Goal: Use online tool/utility: Utilize a website feature to perform a specific function

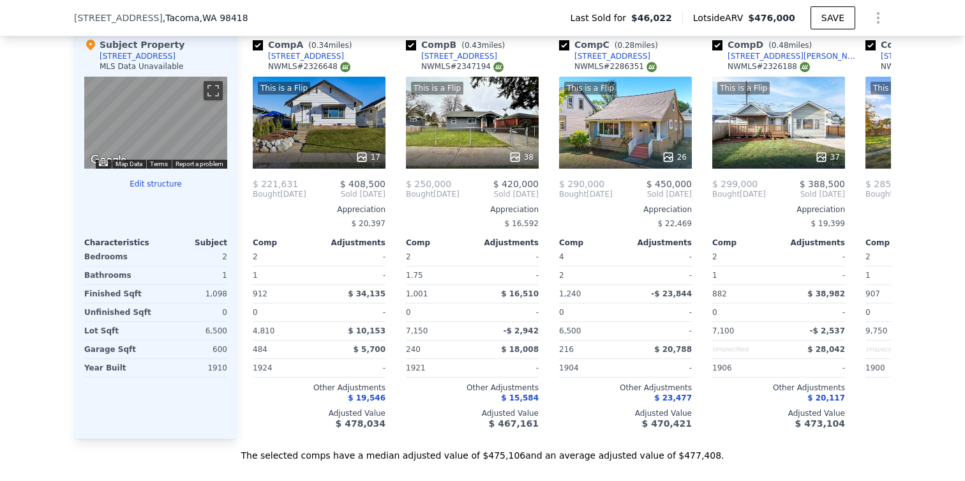
scroll to position [1368, 0]
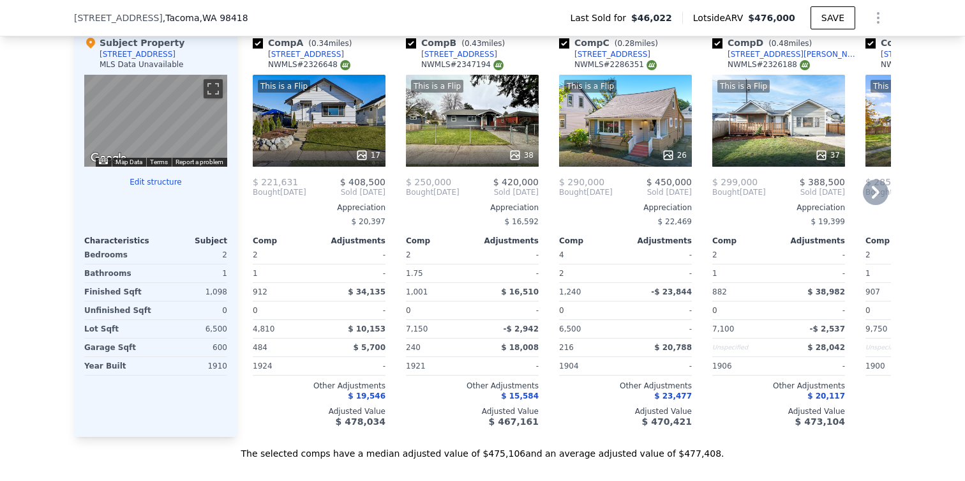
click at [331, 135] on div "This is a Flip 17" at bounding box center [319, 121] width 133 height 92
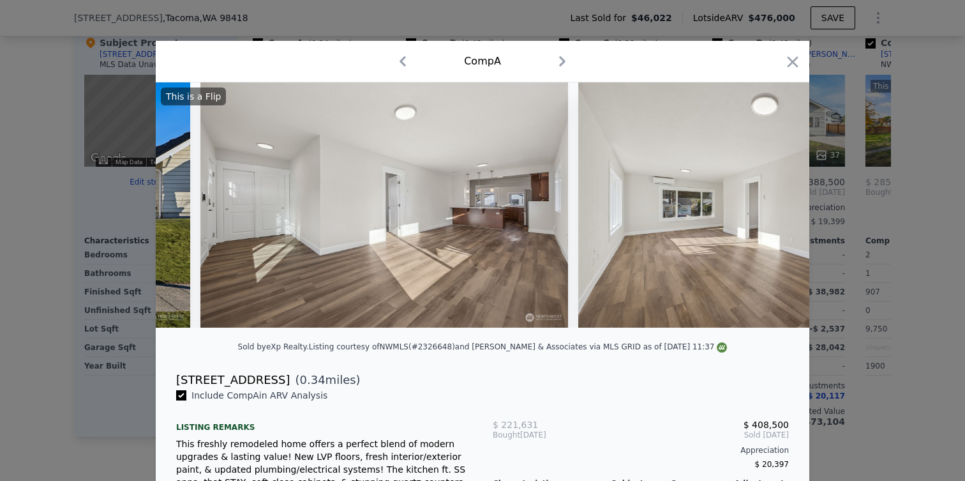
scroll to position [0, 479]
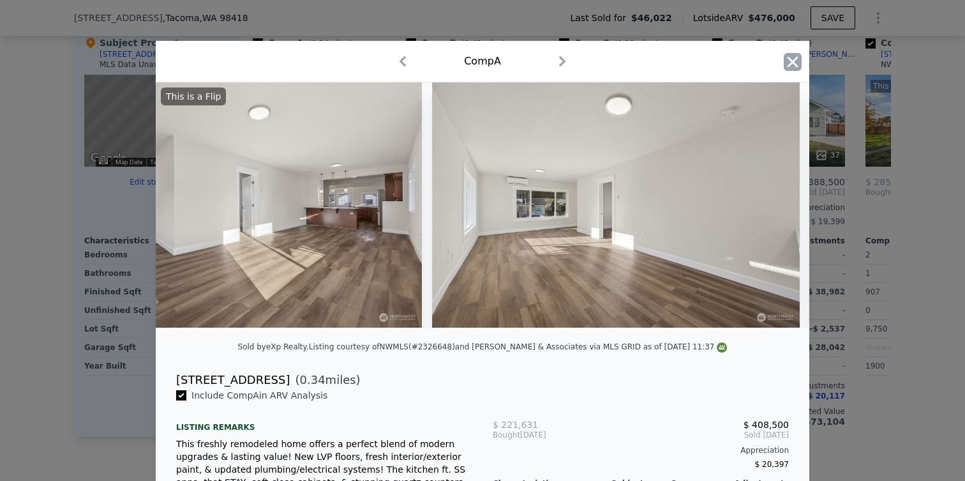
click at [789, 67] on icon "button" at bounding box center [793, 62] width 18 height 18
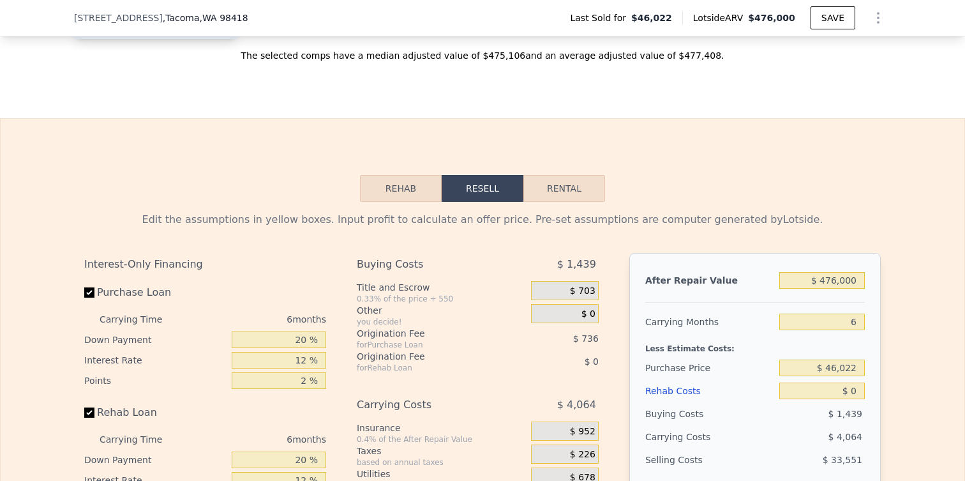
scroll to position [1784, 0]
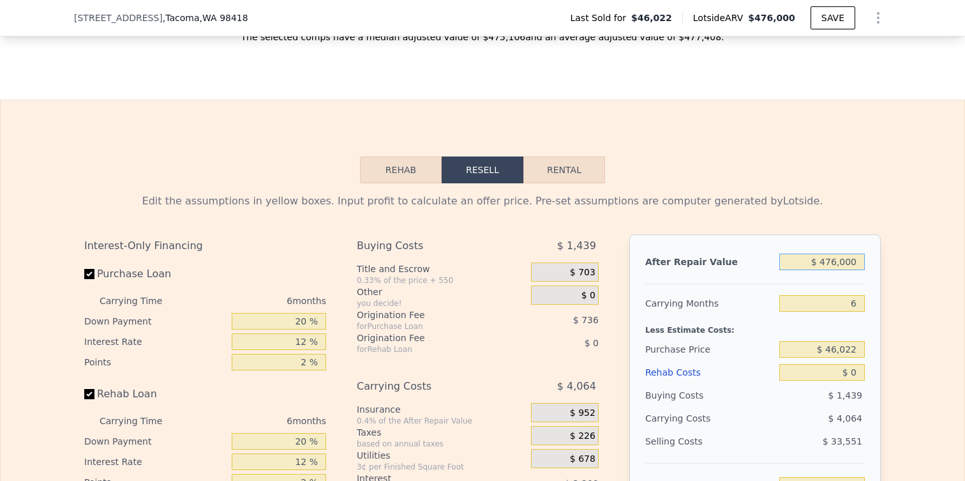
click at [817, 258] on input "$ 476,000" at bounding box center [822, 261] width 86 height 17
type input "$ 45,000"
type input "-$ 9,333"
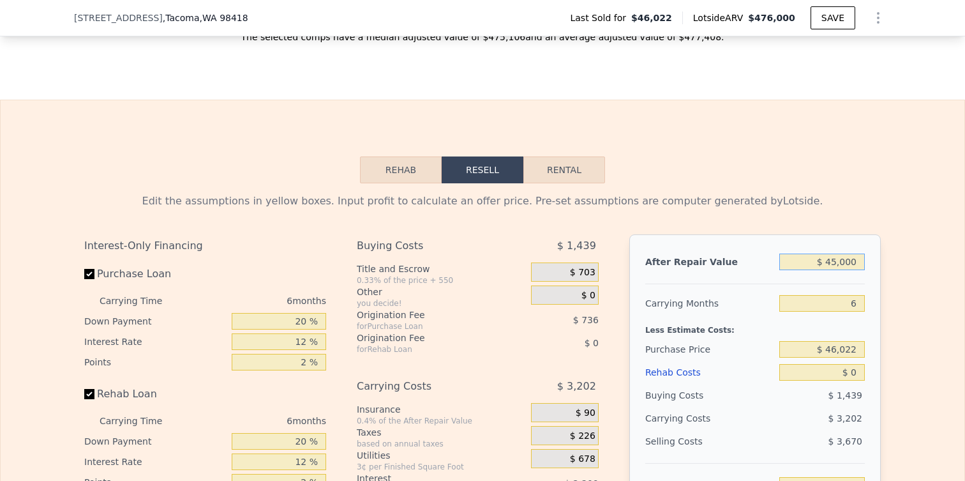
type input "$ 450,000"
type input "$ 366,778"
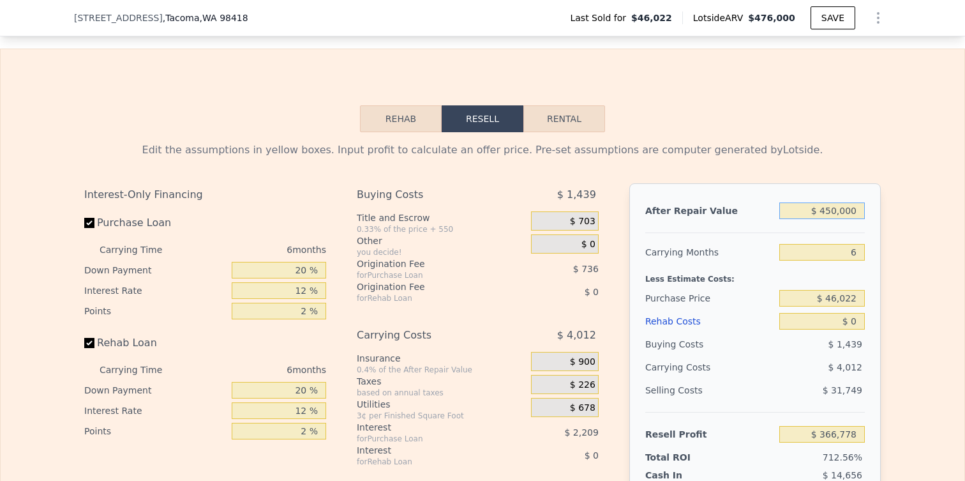
scroll to position [1840, 0]
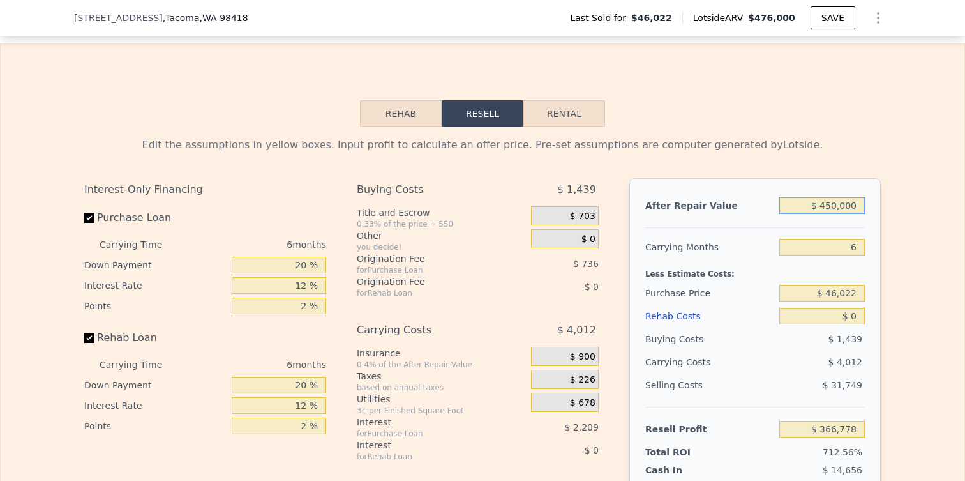
type input "$ 450,000"
click at [857, 315] on input "$ 0" at bounding box center [822, 316] width 86 height 17
type input "$ 700"
type input "$ 366,031"
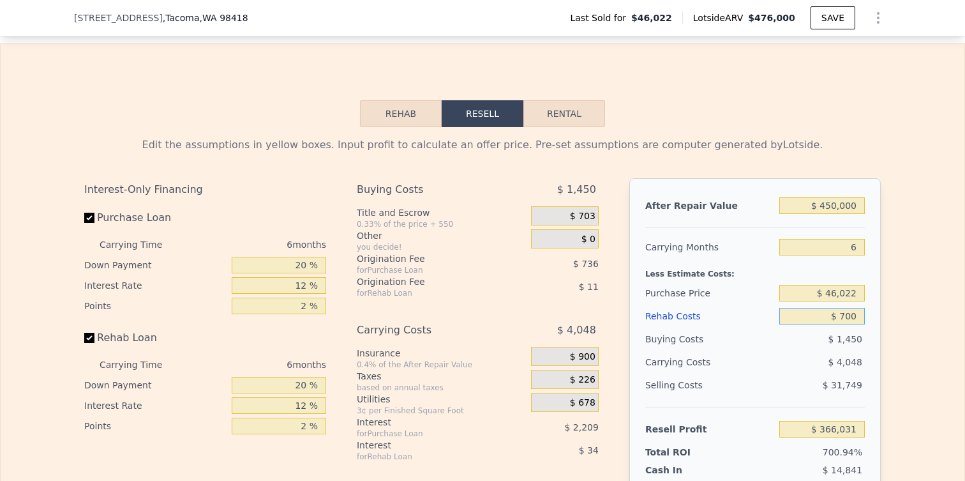
type input "$ 7,000"
type input "$ 359,330"
type input "$ 70,000"
type input "$ 292,298"
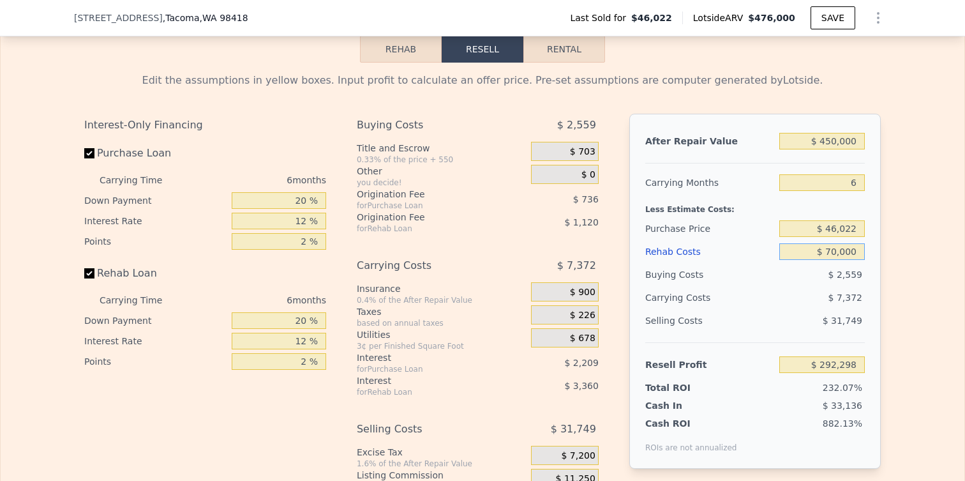
scroll to position [1911, 0]
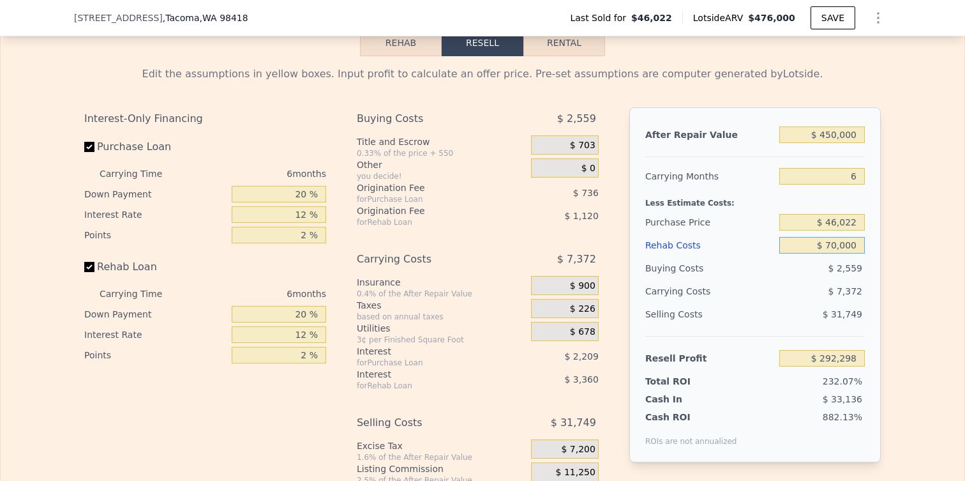
type input "$ 70,000"
click at [840, 353] on input "$ 292,298" at bounding box center [822, 358] width 86 height 17
type input "$ 50,000"
click at [838, 310] on span "$ 31,749" at bounding box center [843, 314] width 40 height 10
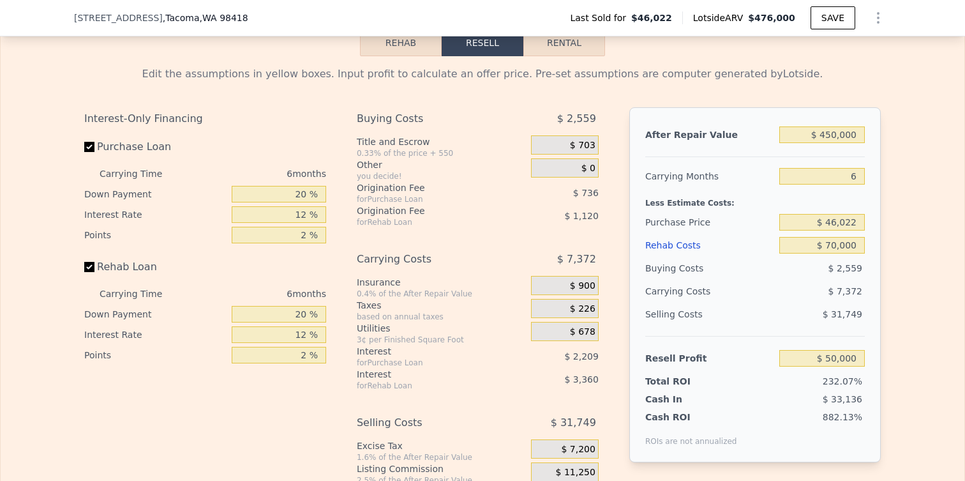
type input "$ 273,035"
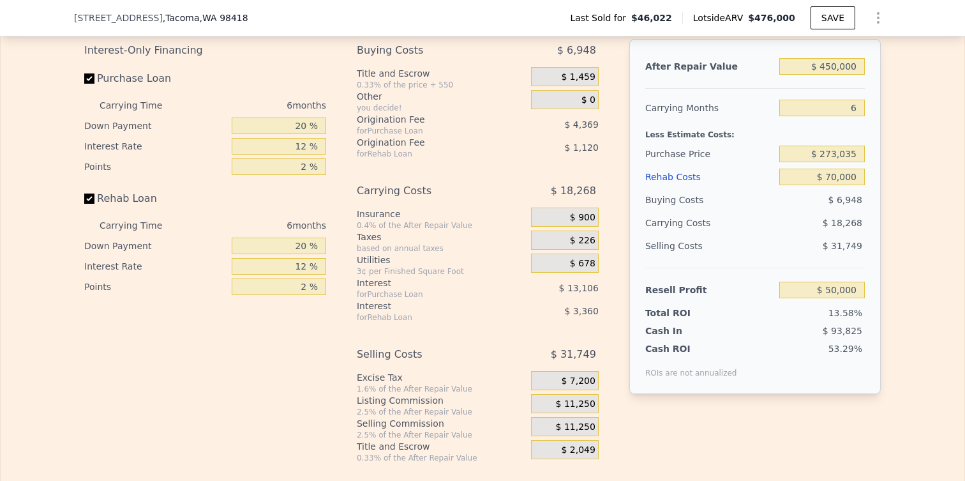
scroll to position [1997, 0]
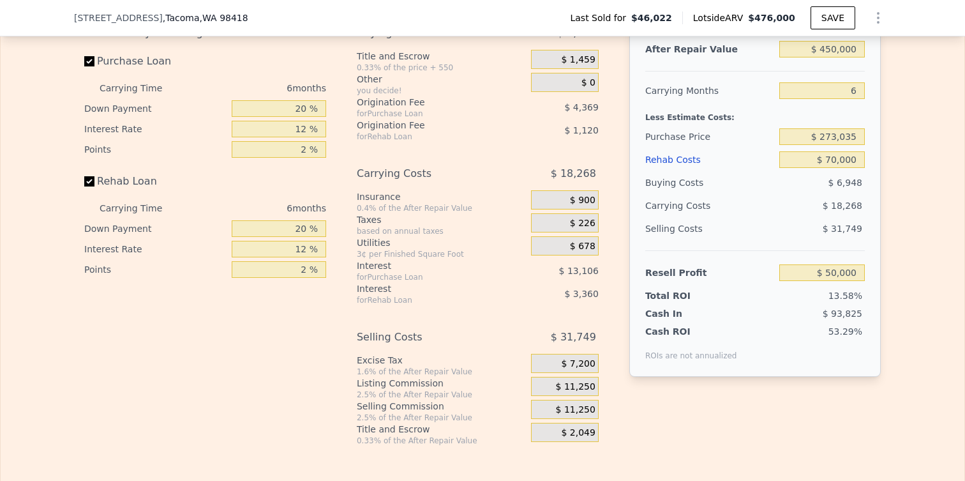
click at [591, 383] on span "$ 11,250" at bounding box center [576, 386] width 40 height 11
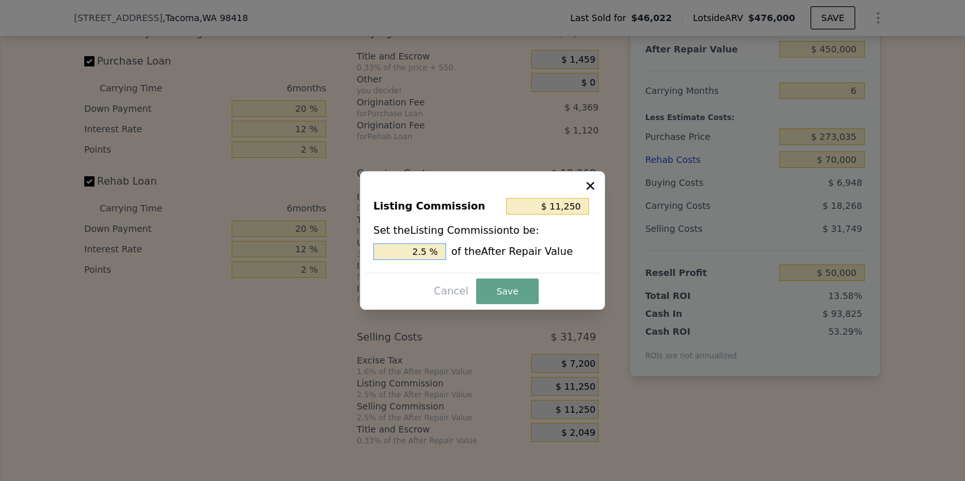
click at [423, 251] on input "2.5 %" at bounding box center [409, 251] width 73 height 17
type input "$ 0"
type input "0 %"
click at [510, 288] on button "Save" at bounding box center [507, 291] width 63 height 26
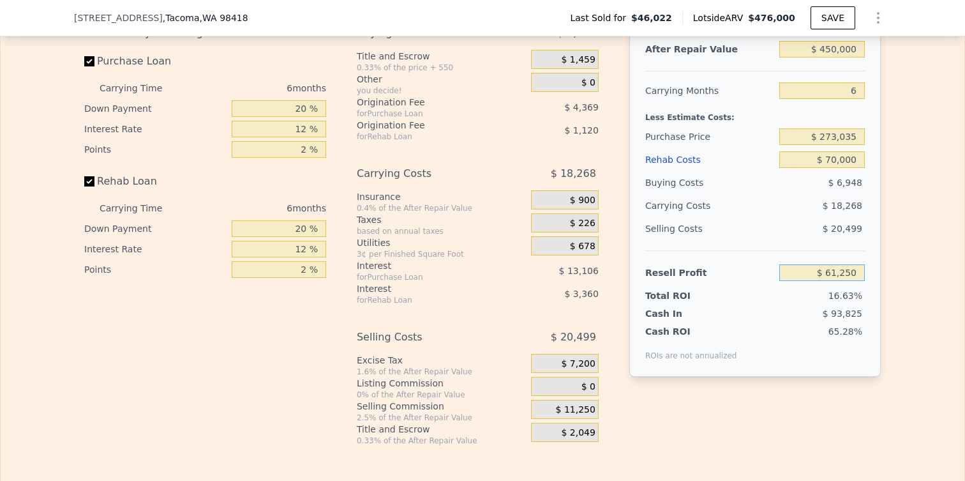
click at [840, 271] on input "$ 61,250" at bounding box center [822, 272] width 86 height 17
type input "$ 50,000"
click at [834, 225] on span "$ 20,499" at bounding box center [843, 228] width 40 height 10
type input "$ 283,572"
